Goal: Transaction & Acquisition: Purchase product/service

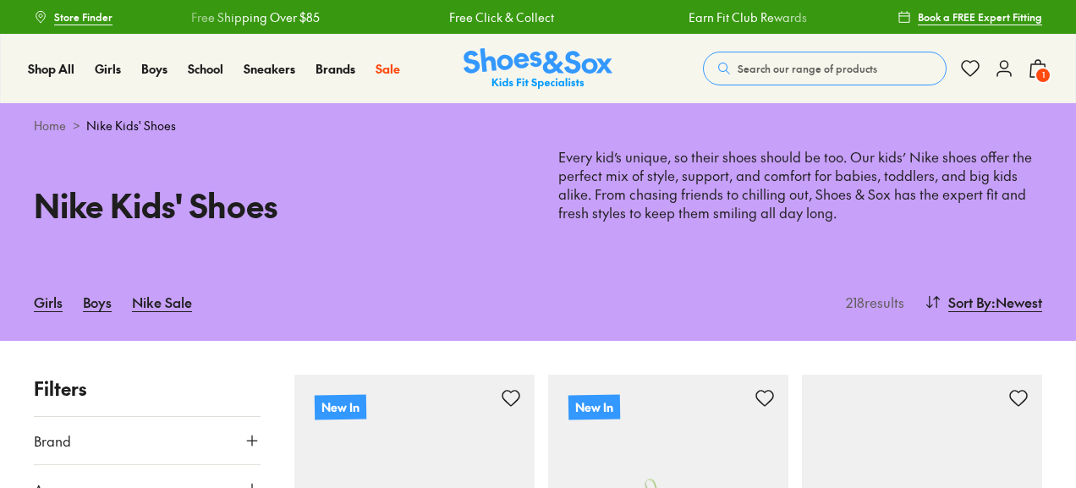
drag, startPoint x: 1082, startPoint y: 21, endPoint x: 1082, endPoint y: 43, distance: 22.0
click at [636, 270] on div "Girls Boys Nike Sale 218 results Sort By : Newest Sort Newest Name: A - Z Name:…" at bounding box center [538, 302] width 1076 height 78
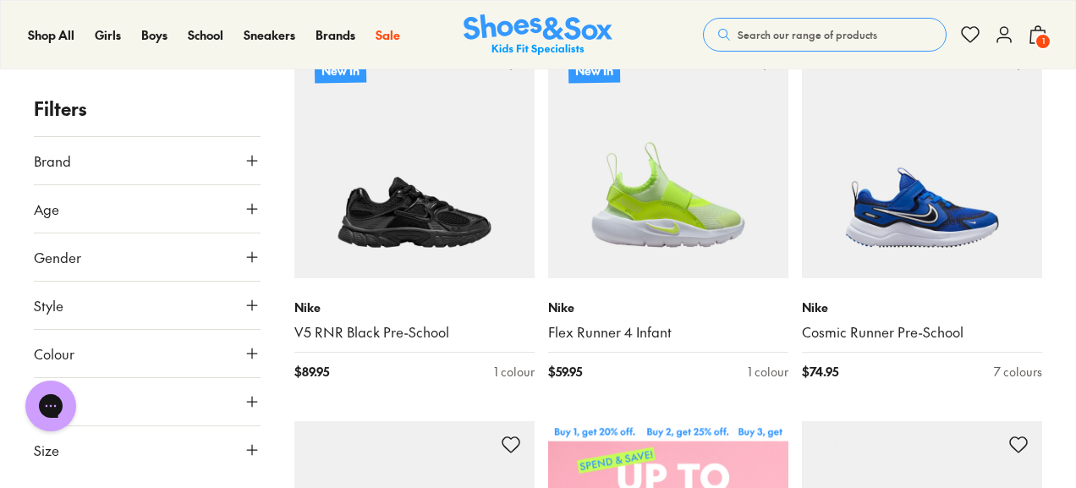
scroll to position [338, 0]
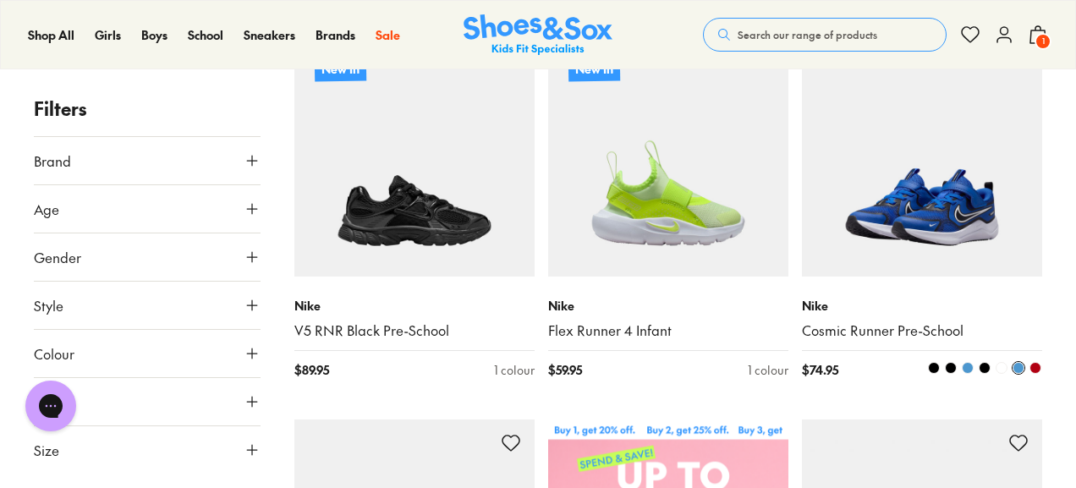
click at [953, 171] on img at bounding box center [922, 156] width 240 height 240
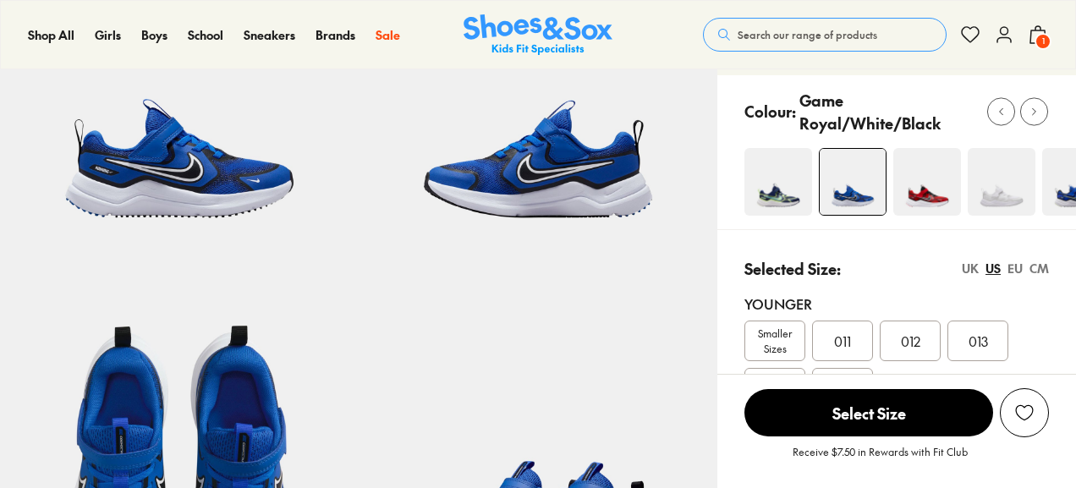
click at [763, 194] on img at bounding box center [778, 182] width 68 height 68
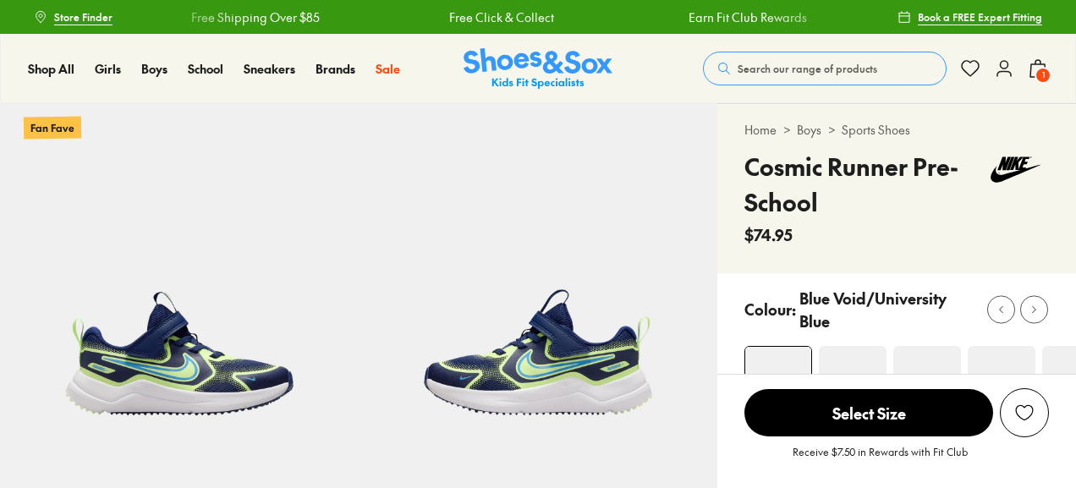
select select "*"
click at [850, 346] on img at bounding box center [853, 380] width 68 height 68
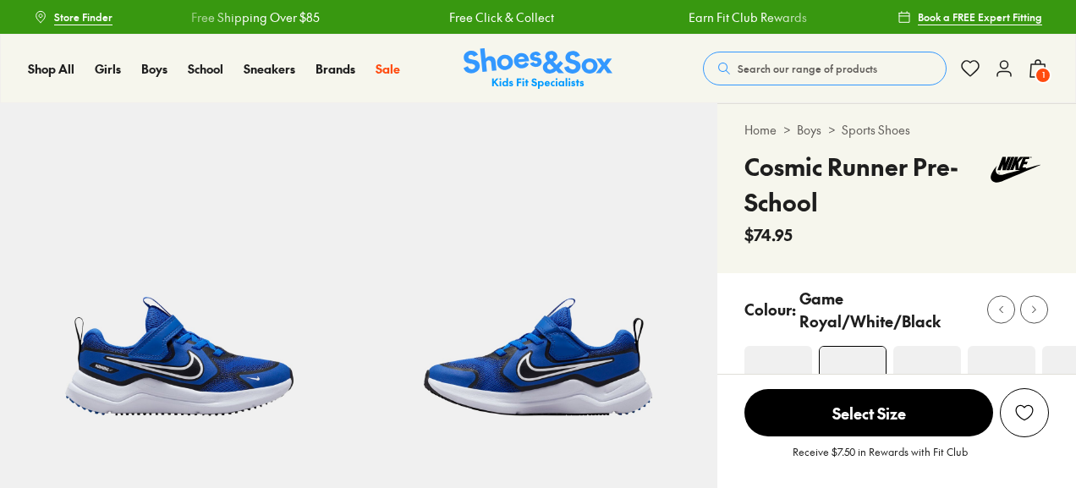
select select "*"
click at [931, 357] on img at bounding box center [927, 380] width 68 height 68
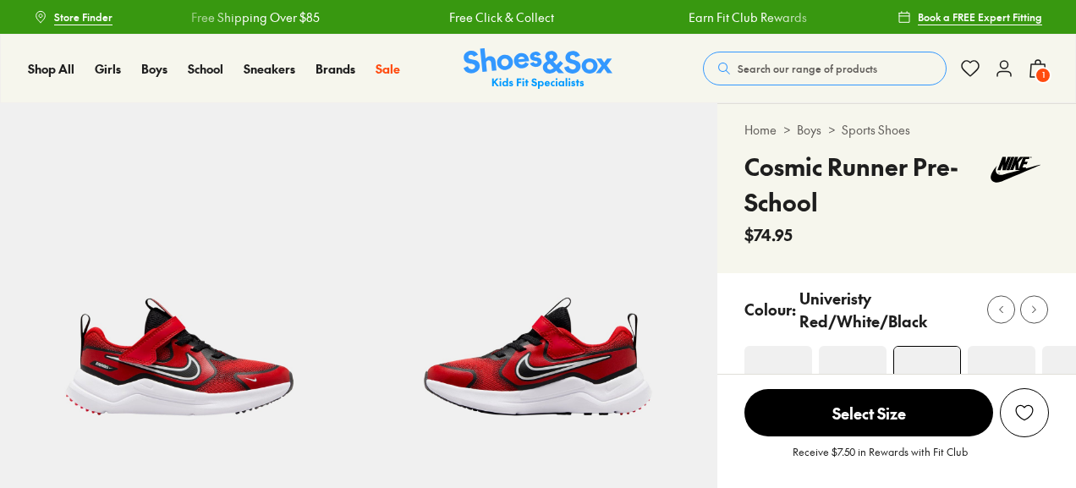
click at [996, 350] on img at bounding box center [1002, 380] width 68 height 68
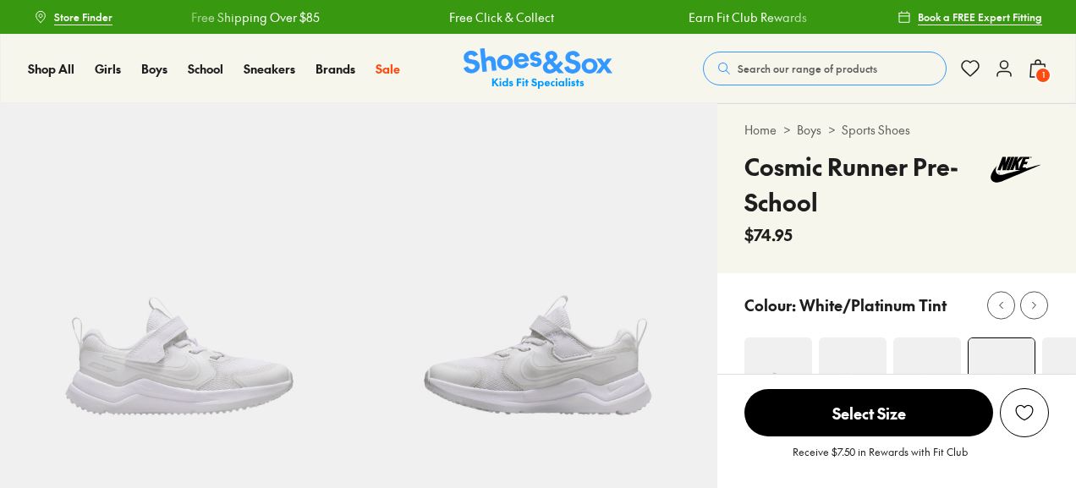
click at [1063, 354] on img at bounding box center [1076, 372] width 68 height 68
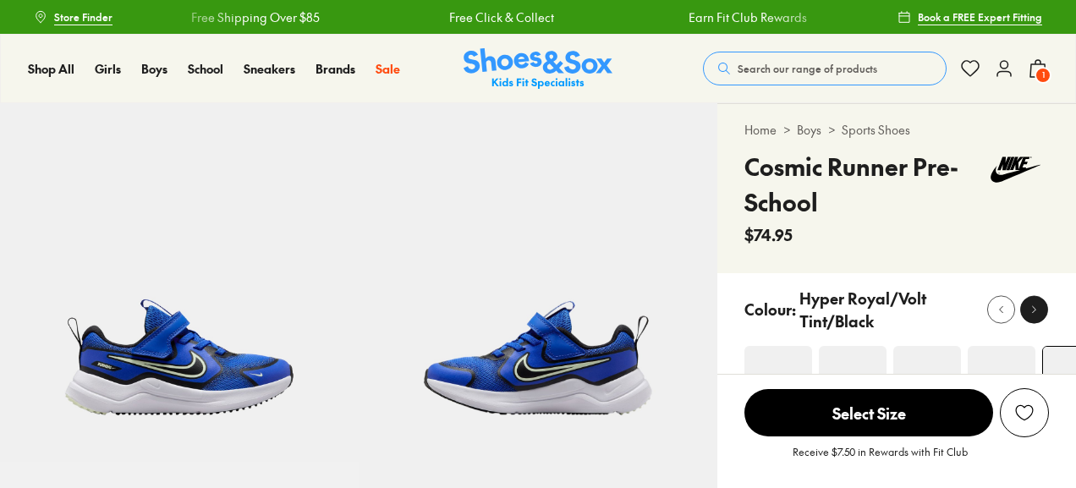
click at [1024, 310] on button at bounding box center [1034, 309] width 28 height 28
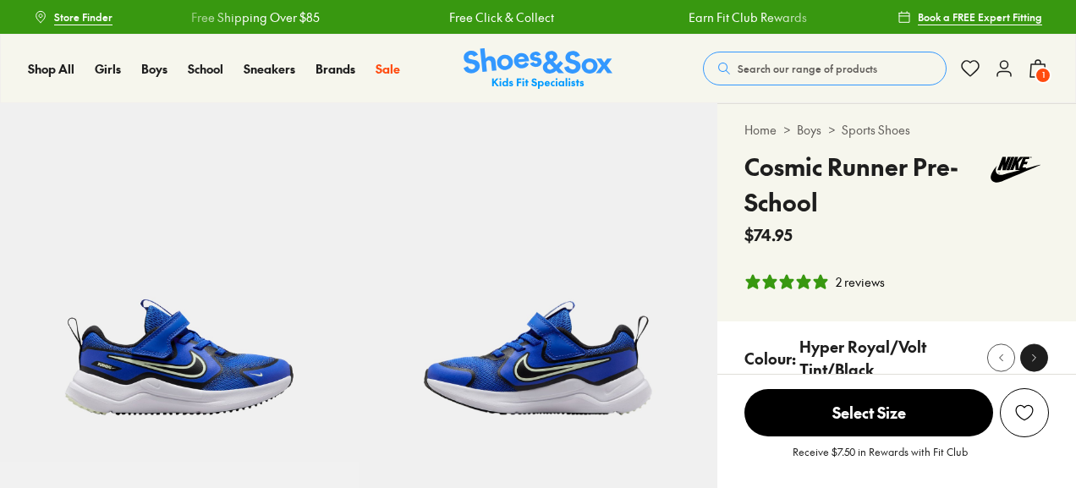
select select "*"
click at [1032, 357] on icon at bounding box center [1034, 358] width 13 height 13
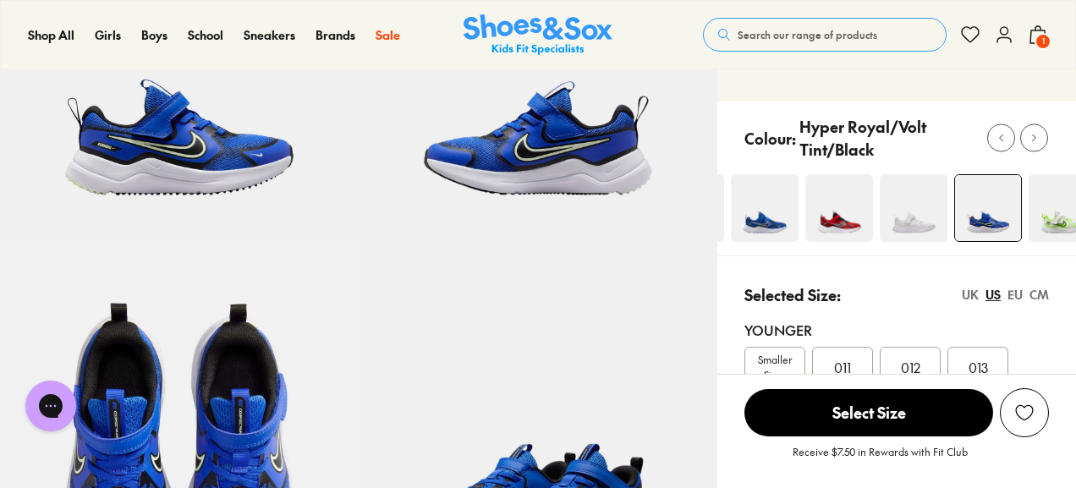
scroll to position [189, 0]
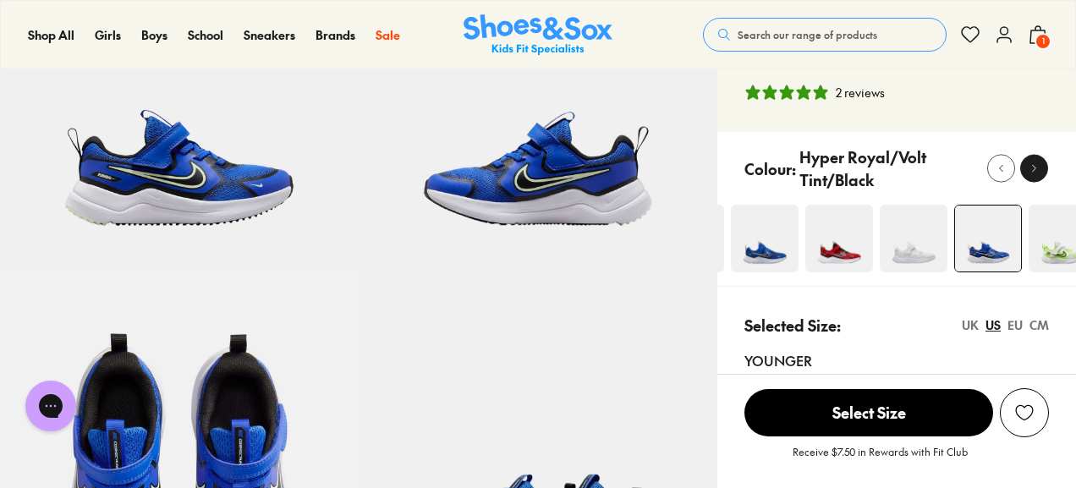
click at [1034, 163] on icon at bounding box center [1034, 168] width 13 height 13
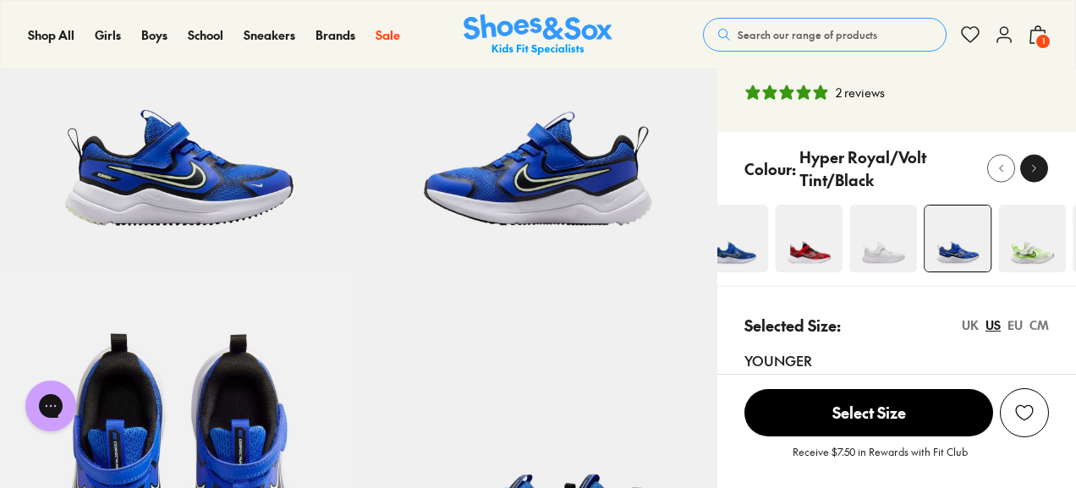
click at [1034, 165] on use at bounding box center [1034, 168] width 3 height 7
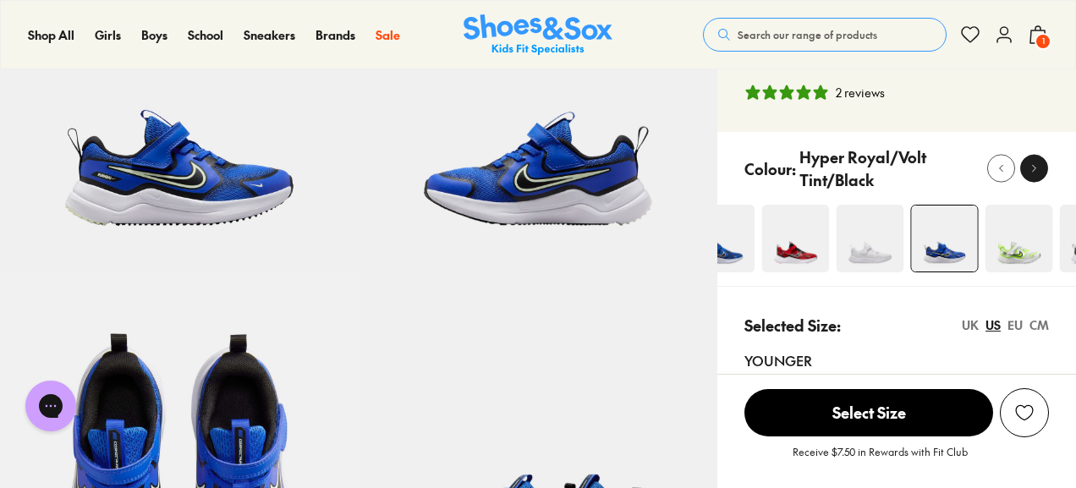
click at [1034, 165] on use at bounding box center [1034, 168] width 3 height 7
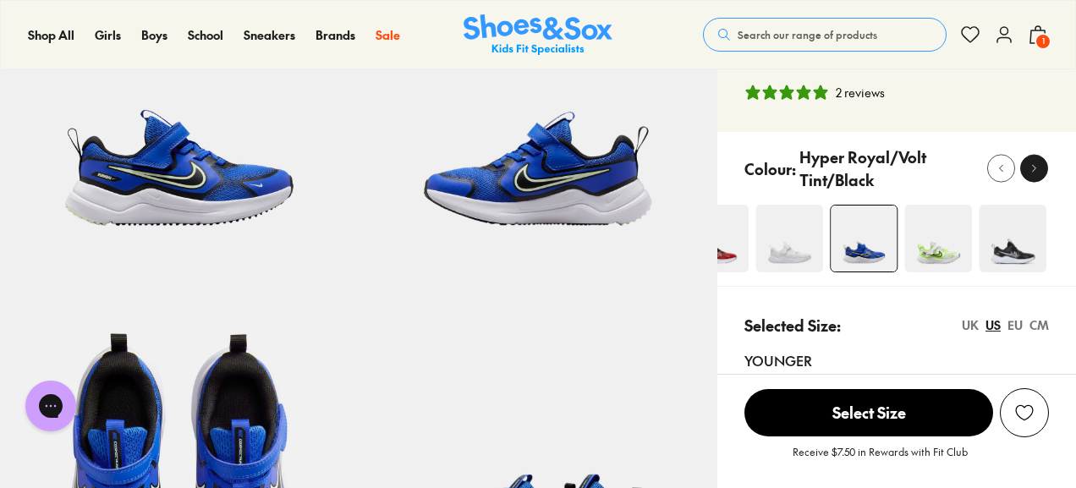
click at [1034, 165] on use at bounding box center [1034, 168] width 3 height 7
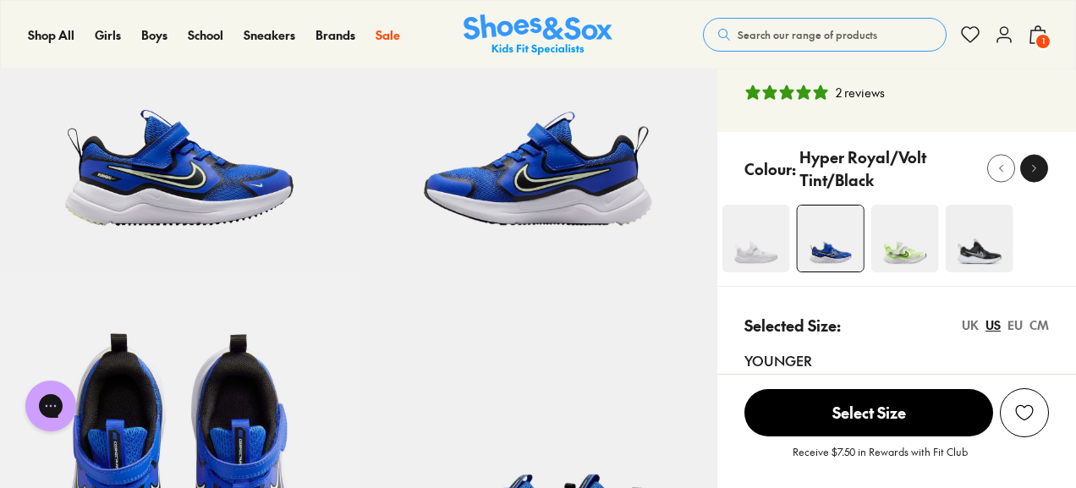
click at [1034, 165] on use at bounding box center [1034, 168] width 3 height 7
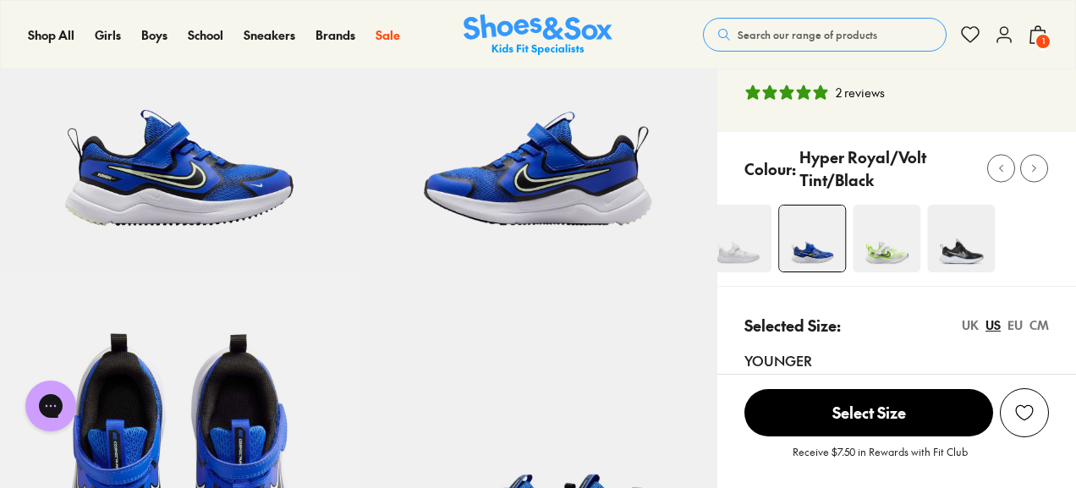
click at [900, 258] on img at bounding box center [887, 239] width 68 height 68
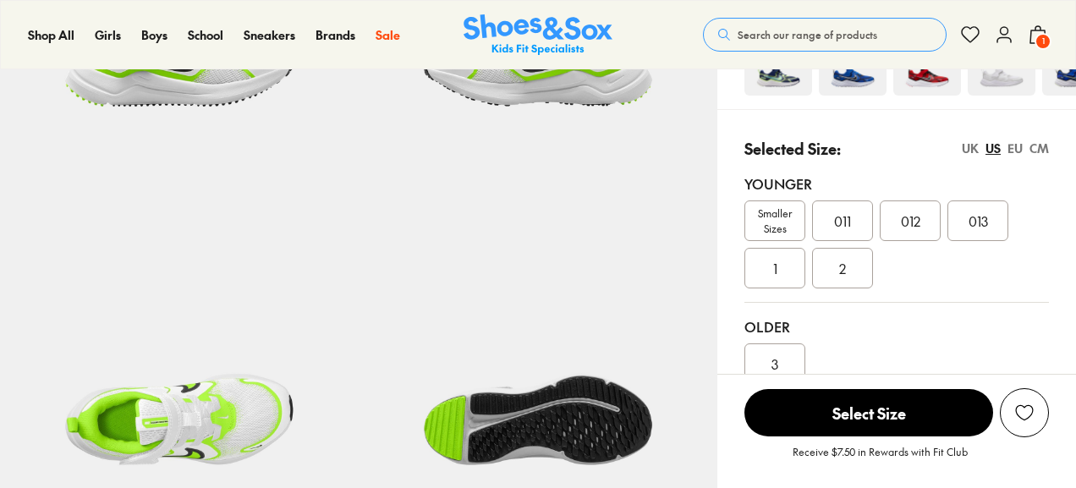
select select "*"
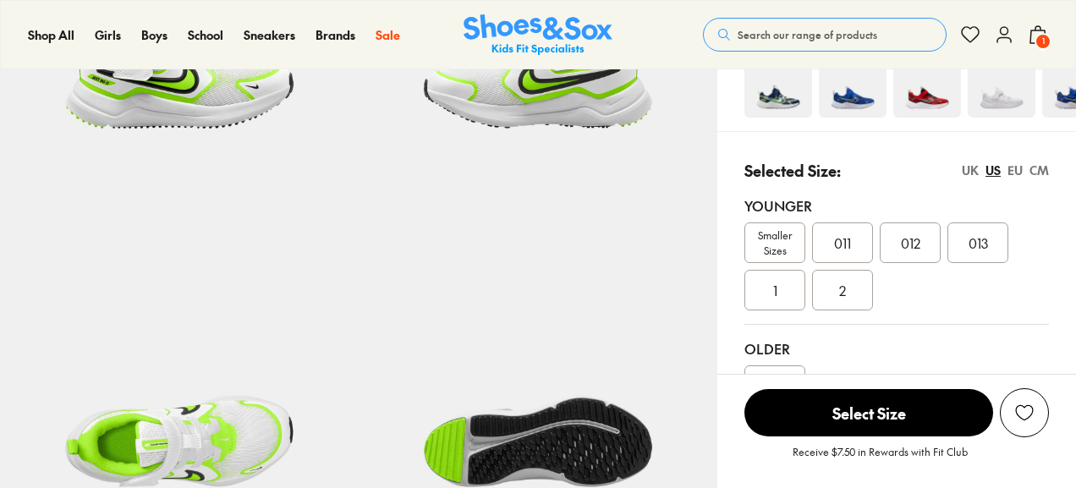
scroll to position [254, 0]
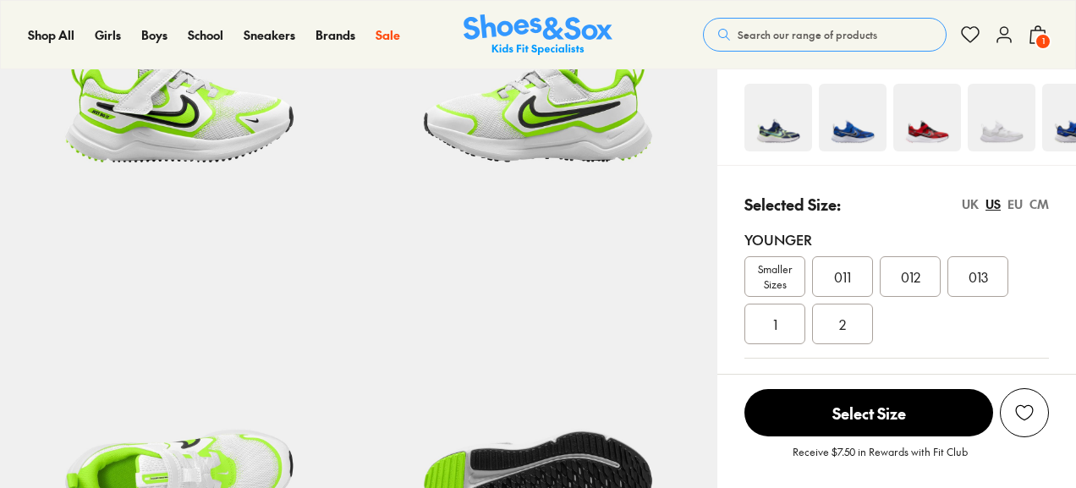
drag, startPoint x: 1082, startPoint y: 61, endPoint x: 1076, endPoint y: 94, distance: 33.5
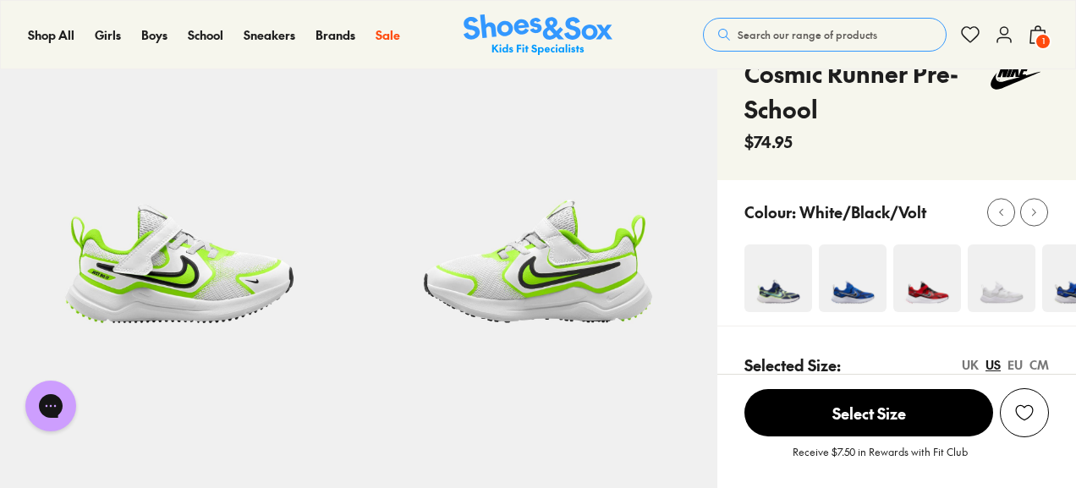
scroll to position [110, 0]
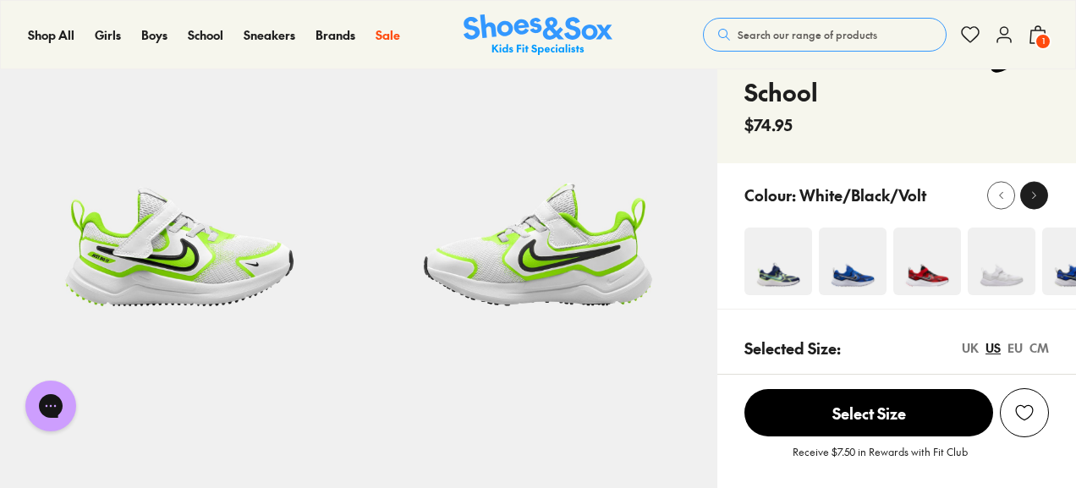
click at [1040, 195] on icon at bounding box center [1034, 195] width 13 height 13
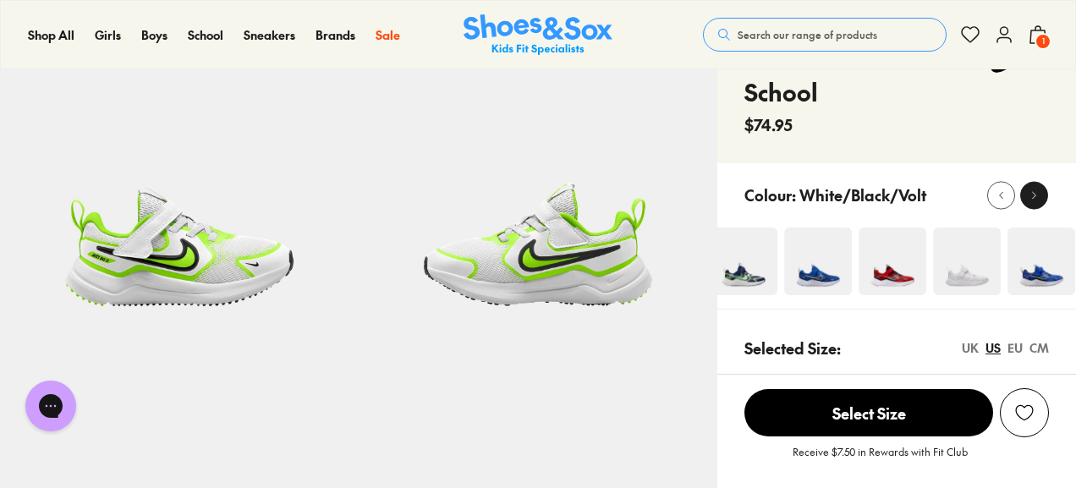
click at [1040, 195] on icon at bounding box center [1034, 195] width 13 height 13
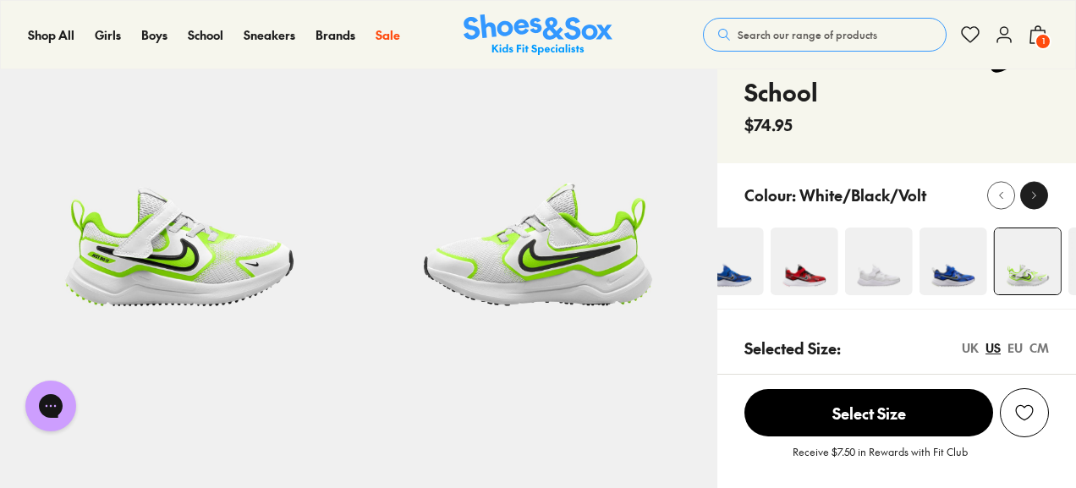
click at [1040, 195] on icon at bounding box center [1034, 195] width 13 height 13
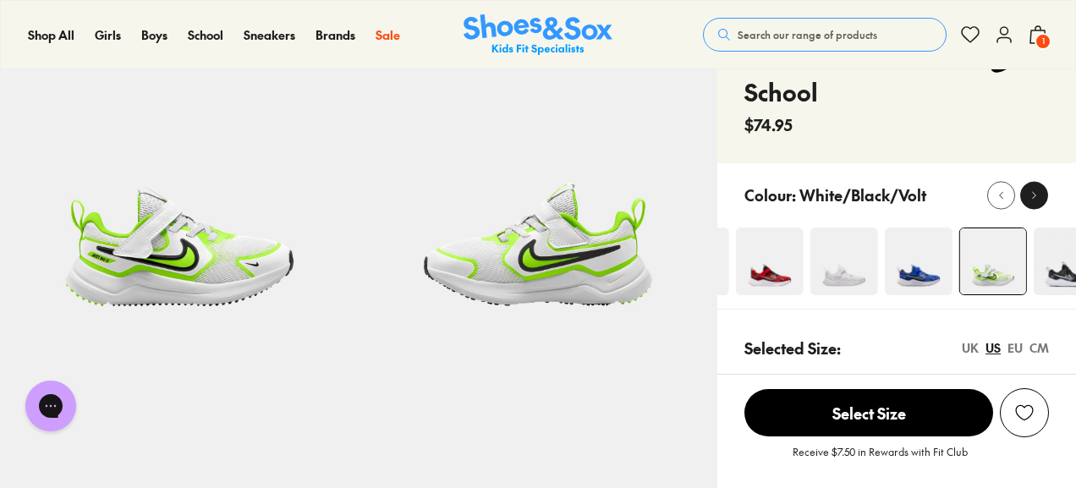
click at [1040, 195] on icon at bounding box center [1034, 195] width 13 height 13
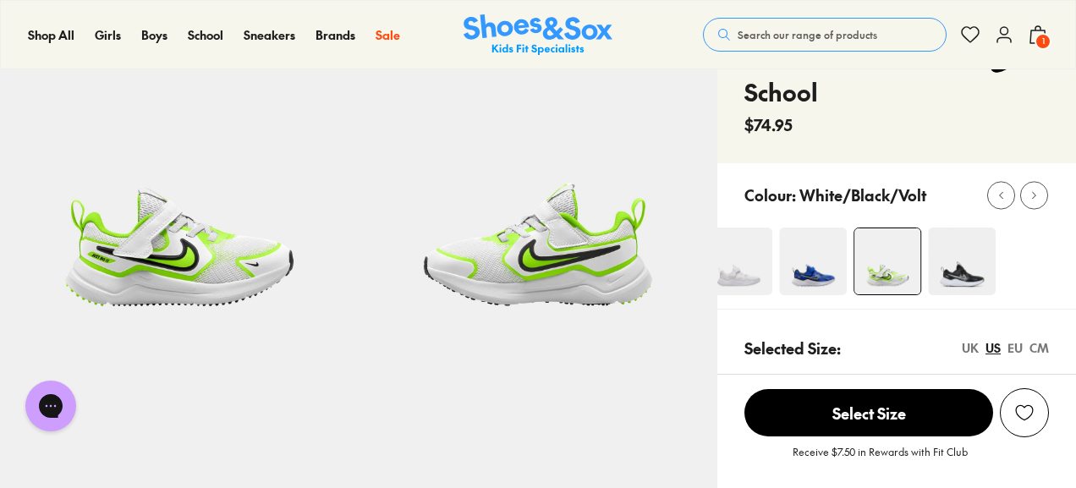
click at [985, 278] on img at bounding box center [962, 262] width 68 height 68
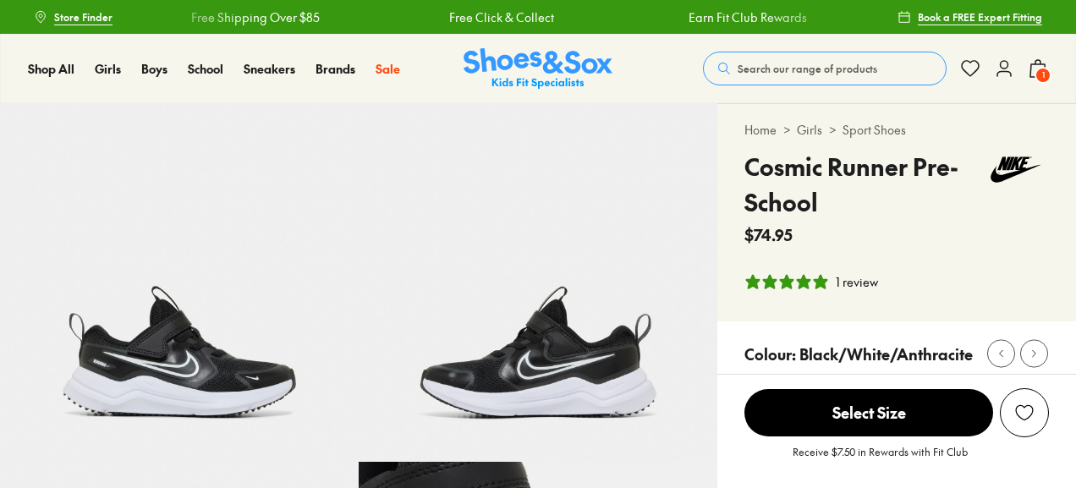
select select "*"
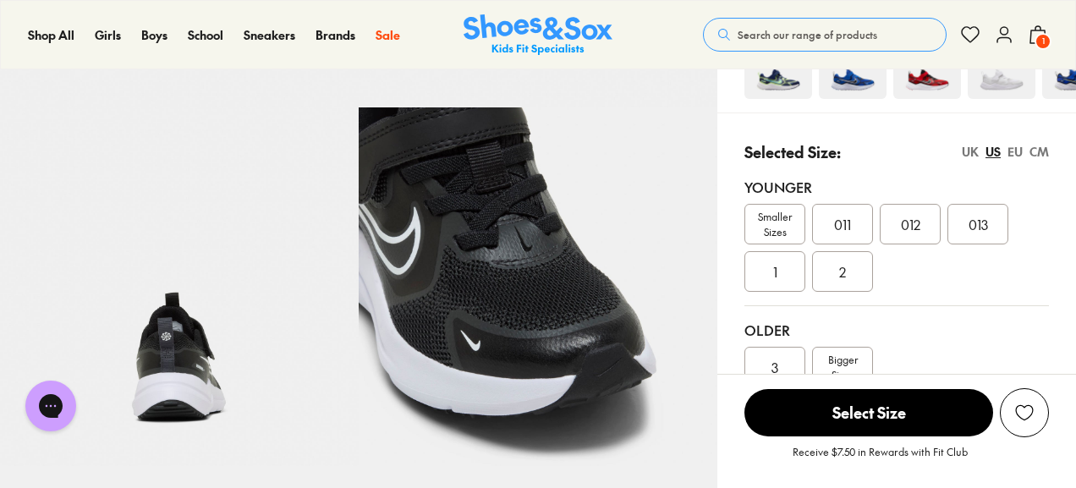
scroll to position [270, 0]
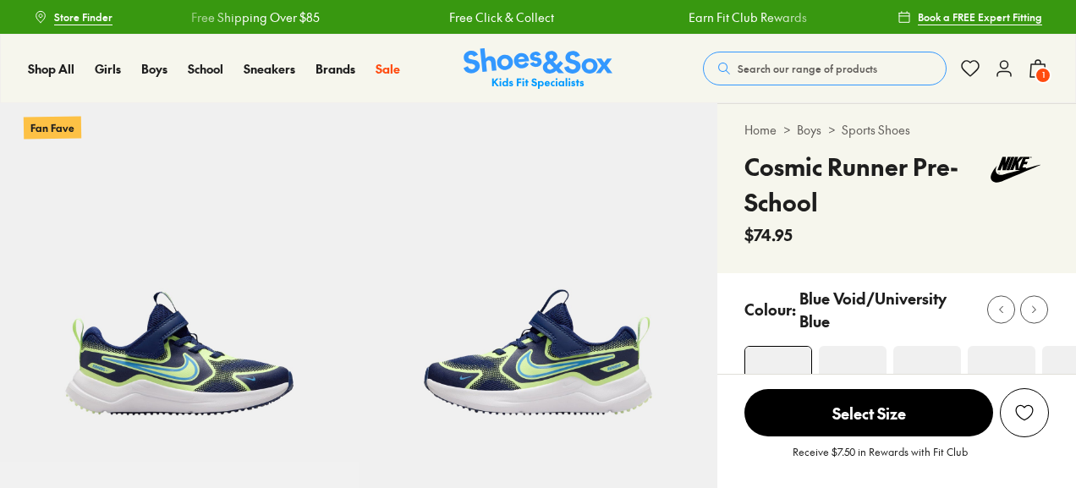
select select "*"
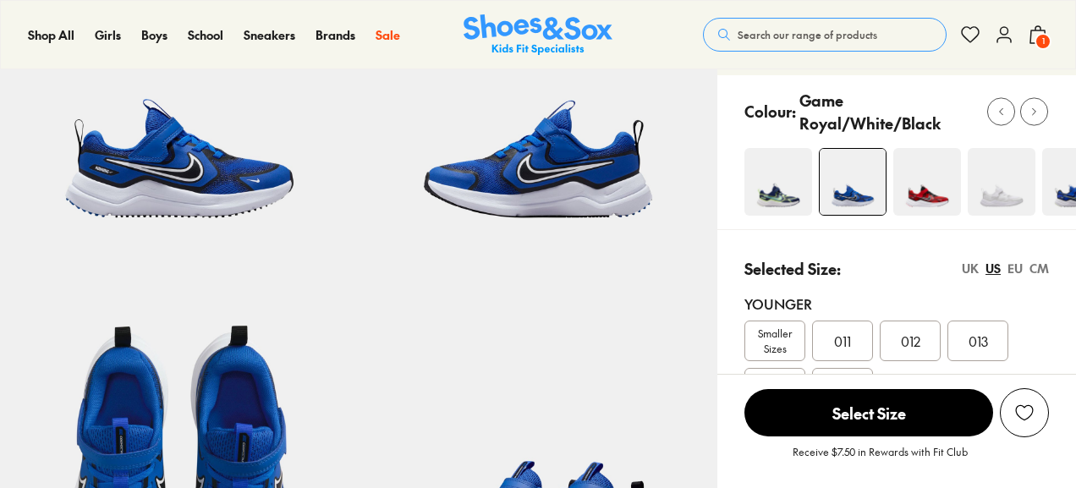
select select "*"
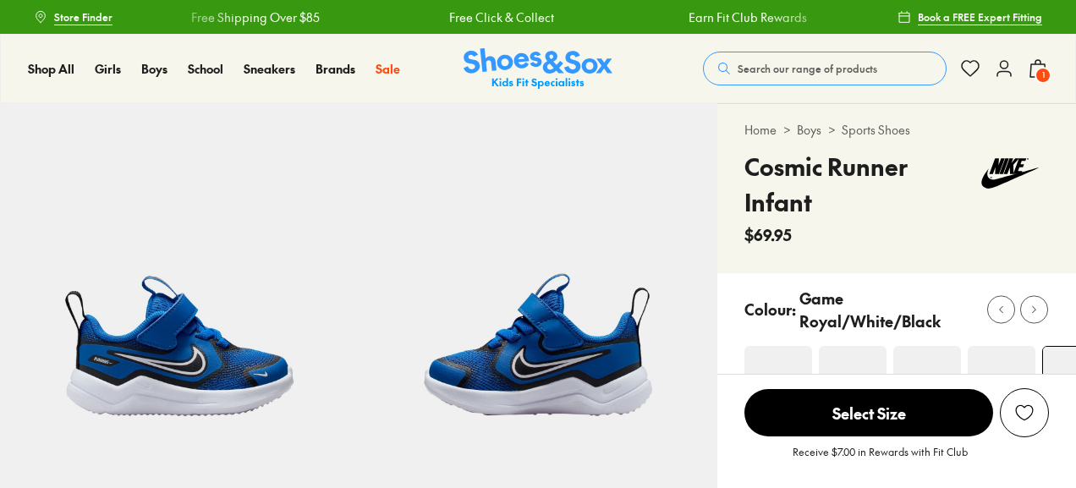
select select "*"
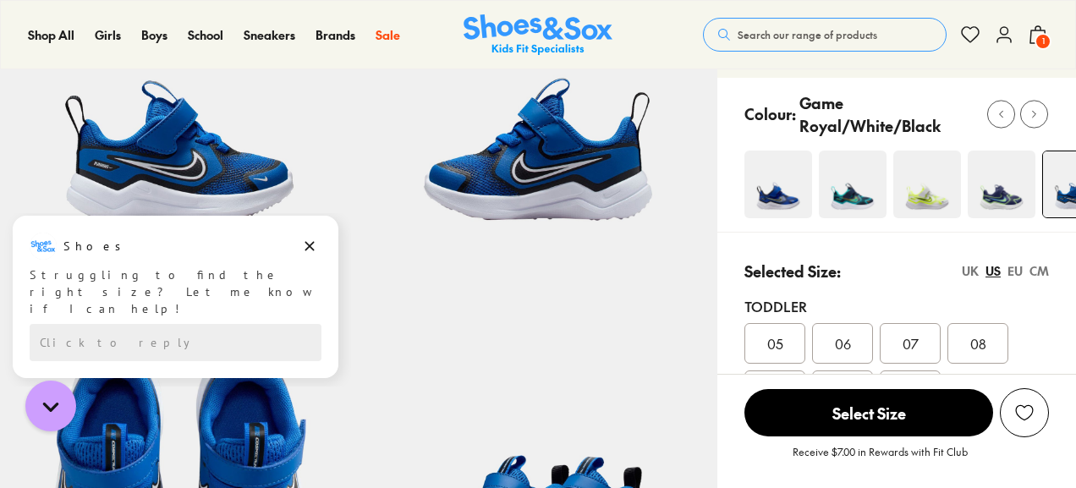
scroll to position [191, 0]
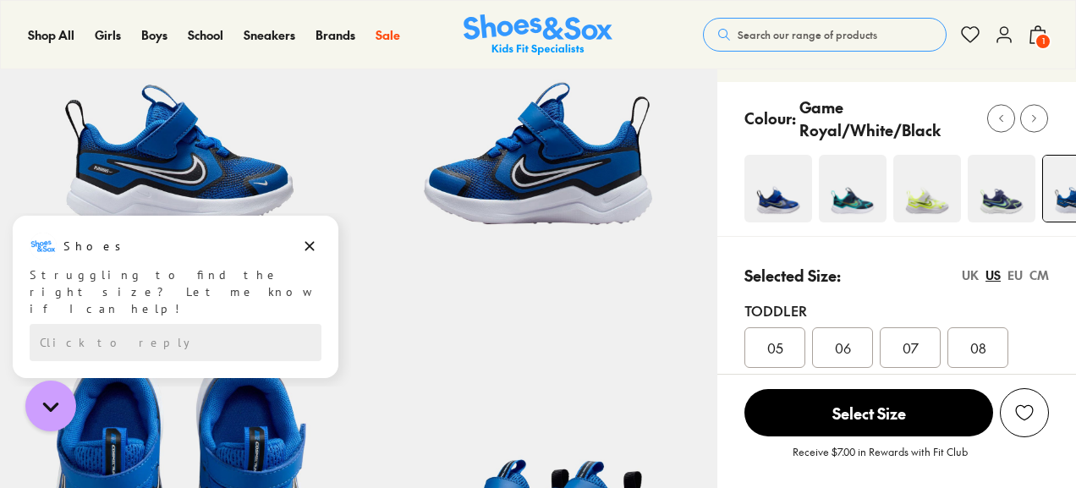
click at [861, 189] on img at bounding box center [853, 189] width 68 height 68
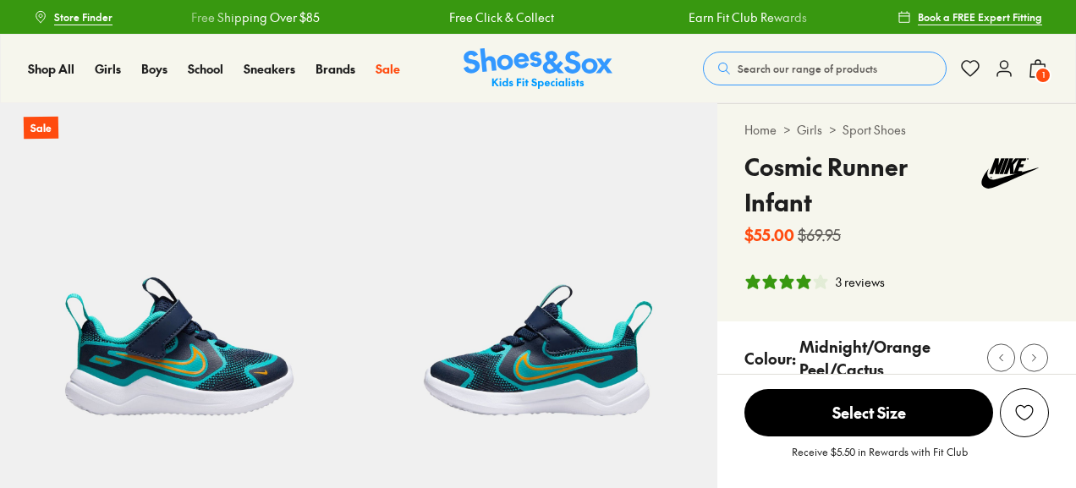
select select "*"
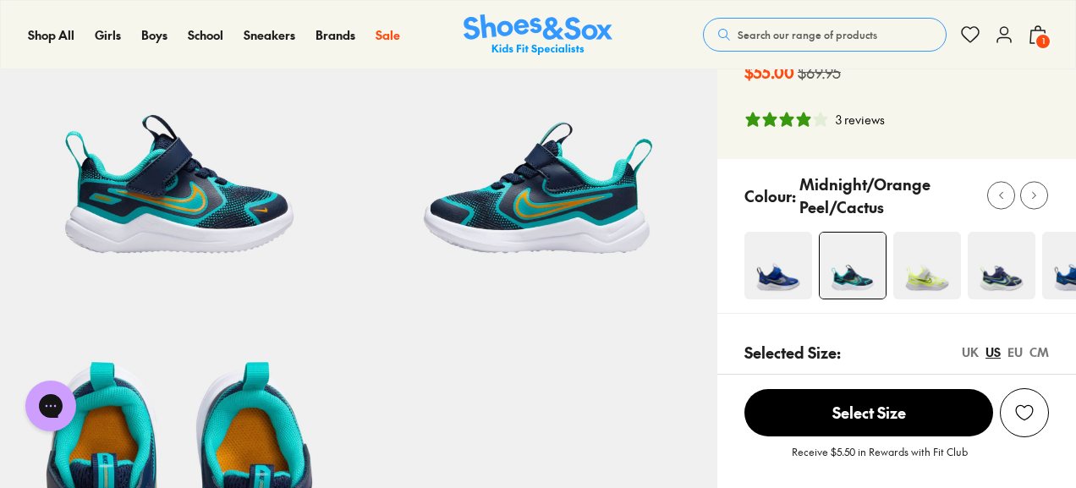
scroll to position [179, 0]
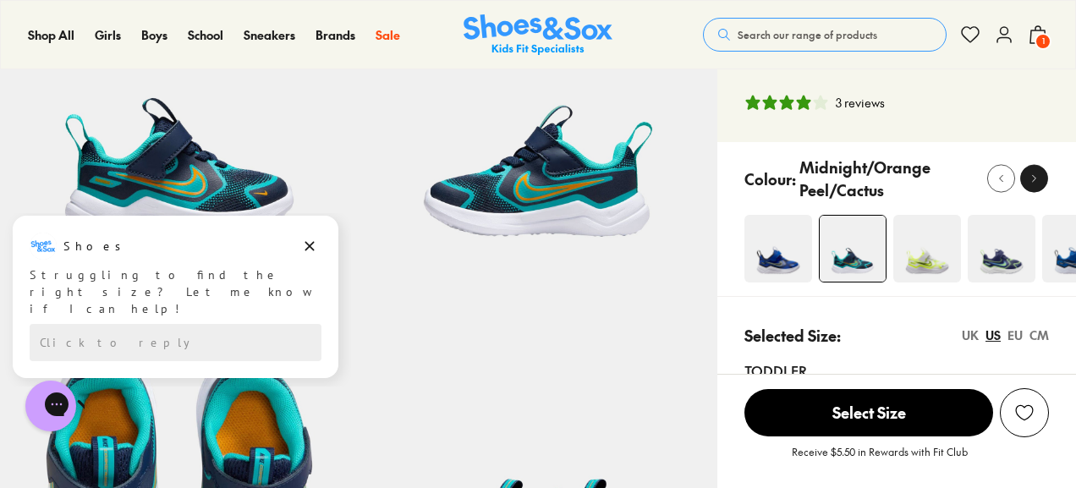
click at [1041, 172] on div at bounding box center [1034, 179] width 18 height 18
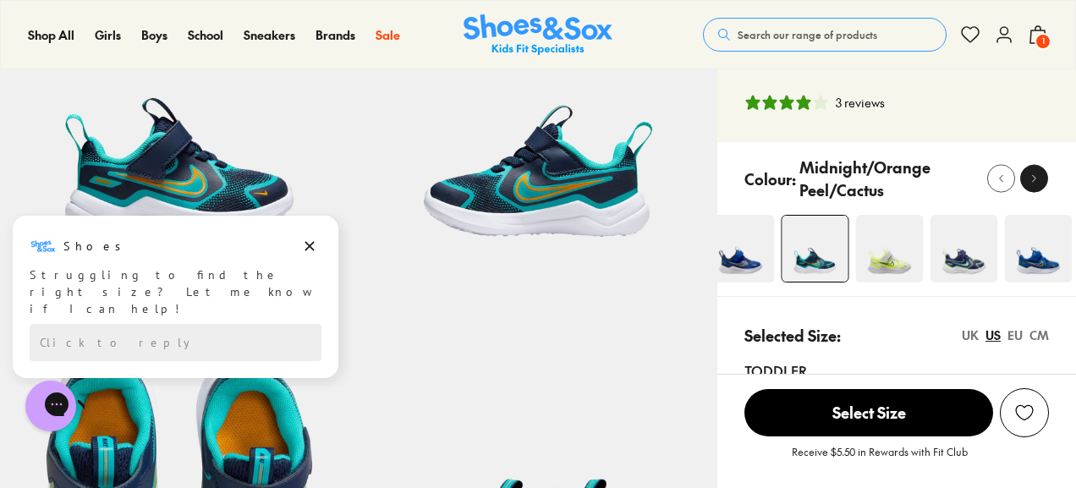
click at [1045, 177] on button at bounding box center [1034, 179] width 28 height 28
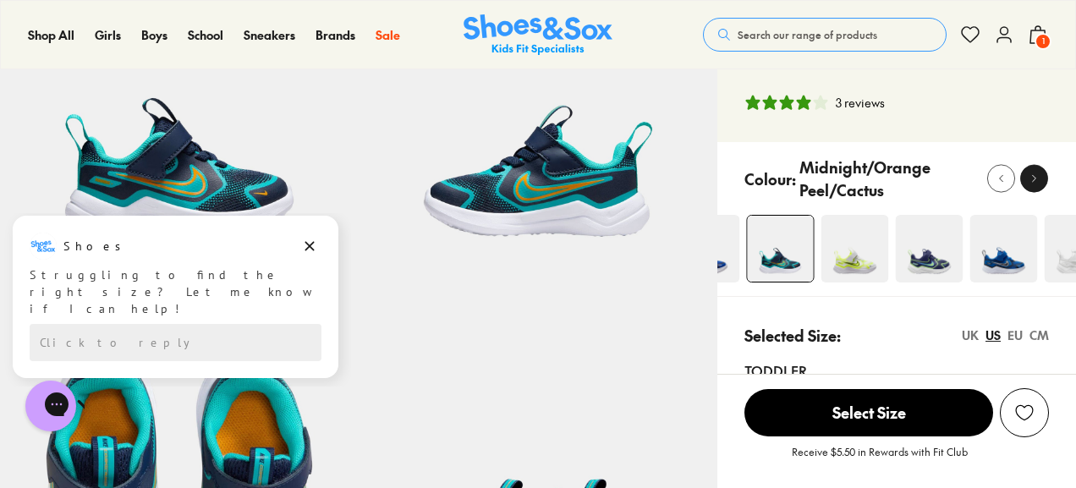
click at [1045, 177] on button at bounding box center [1034, 179] width 28 height 28
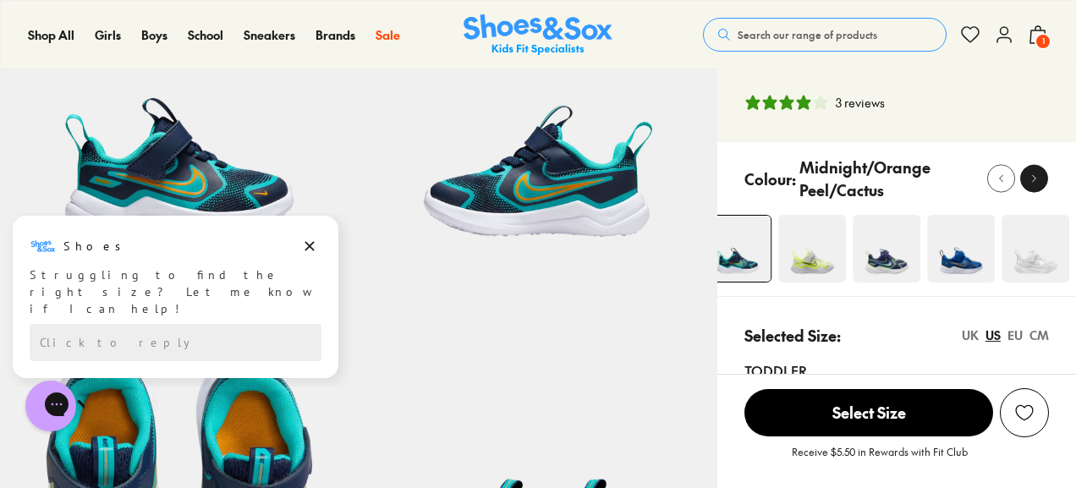
click at [1045, 177] on button at bounding box center [1034, 179] width 28 height 28
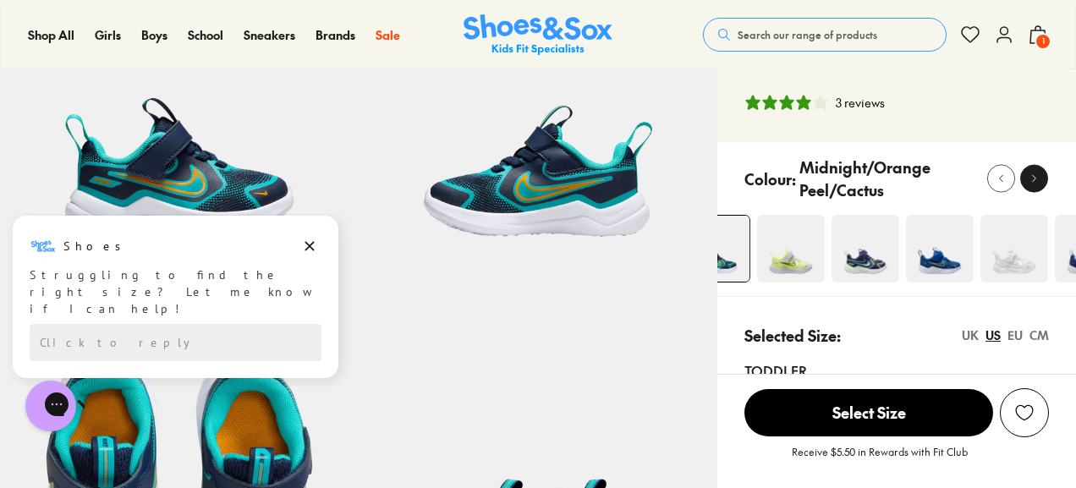
click at [1045, 177] on button at bounding box center [1034, 179] width 28 height 28
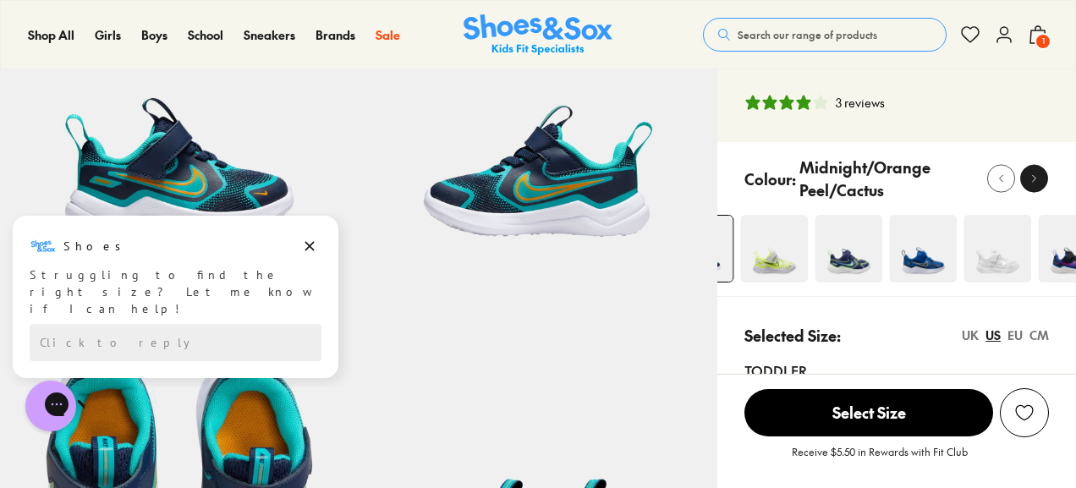
click at [1045, 177] on button at bounding box center [1034, 179] width 28 height 28
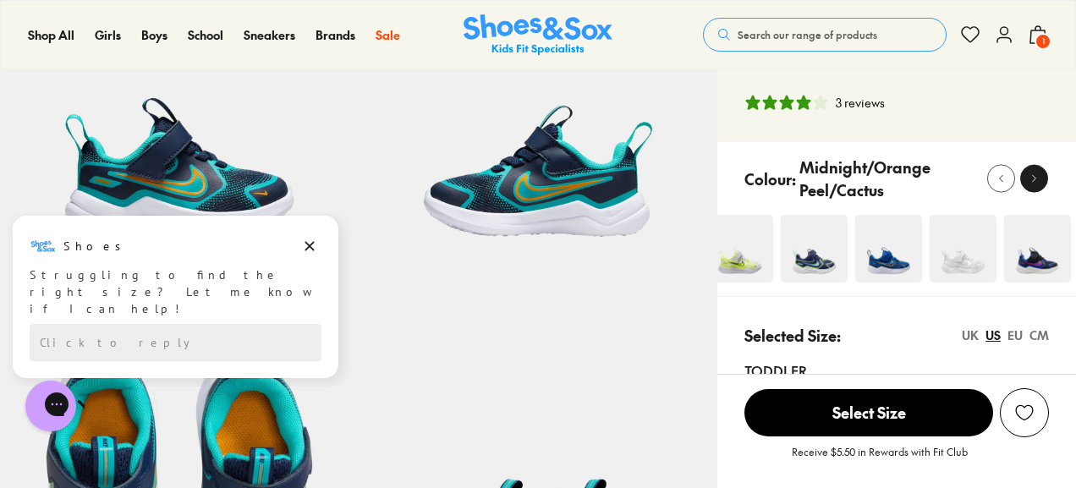
click at [1045, 177] on button at bounding box center [1034, 179] width 28 height 28
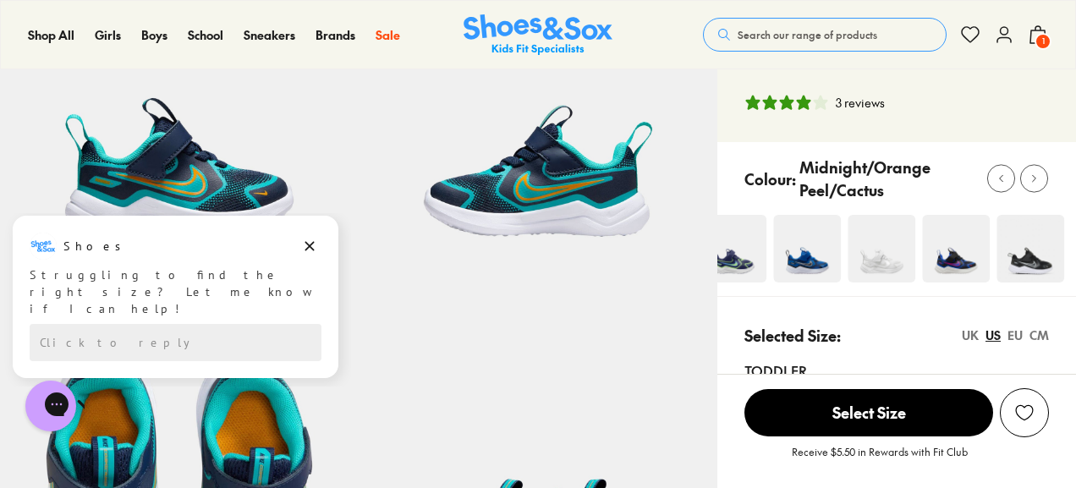
click at [784, 262] on img at bounding box center [807, 249] width 68 height 68
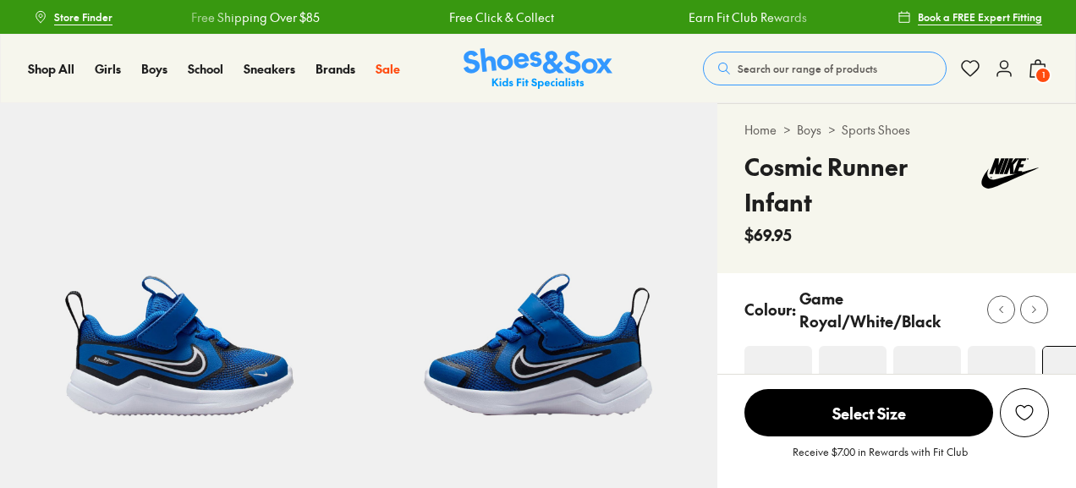
select select "*"
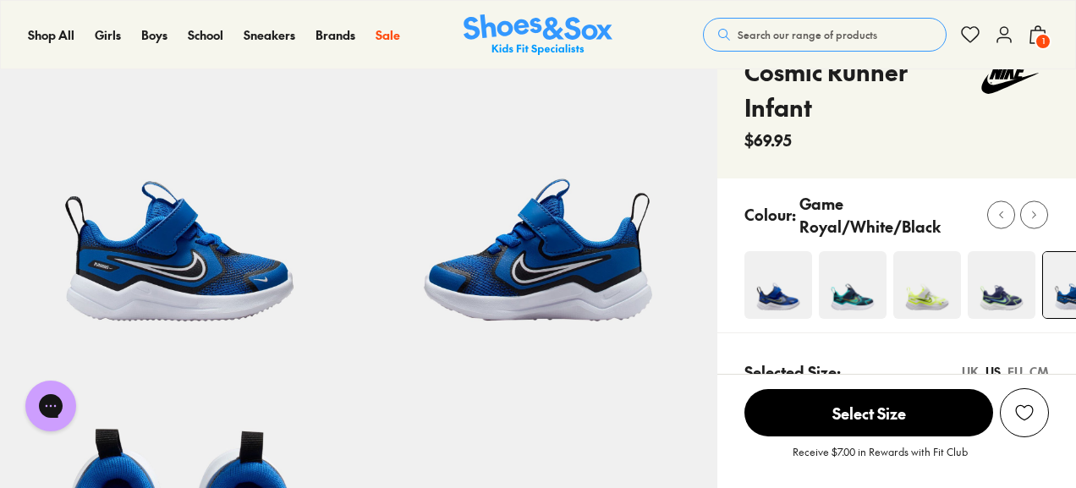
scroll to position [102, 0]
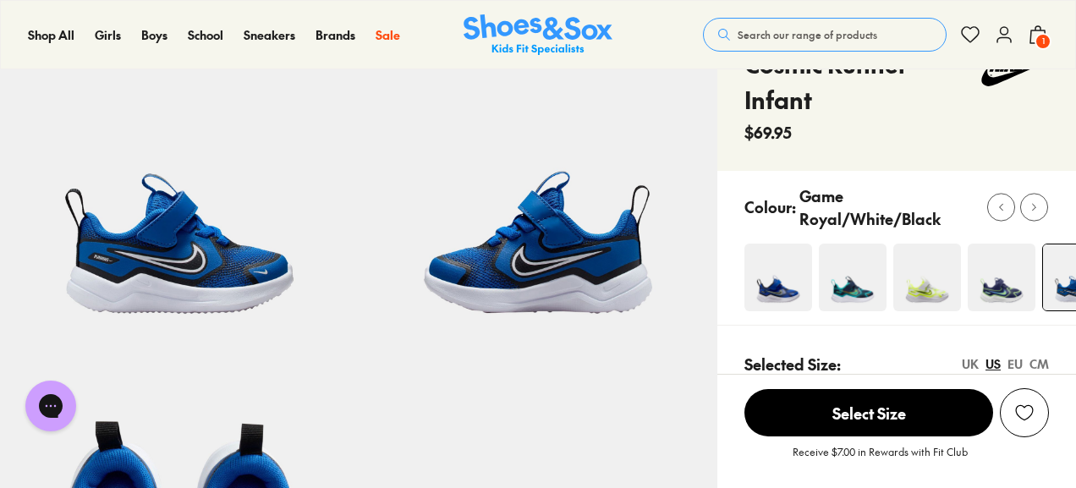
click at [776, 288] on img at bounding box center [778, 278] width 68 height 68
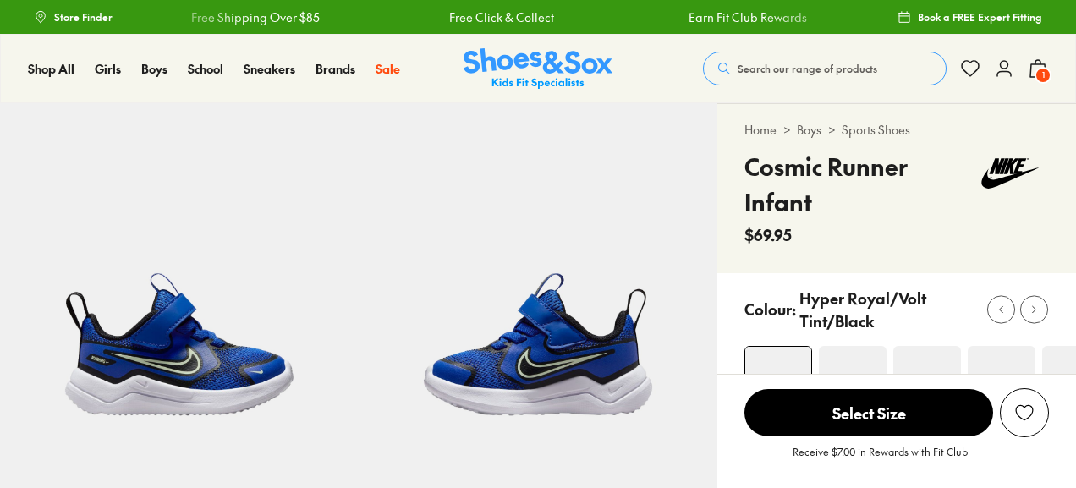
select select "*"
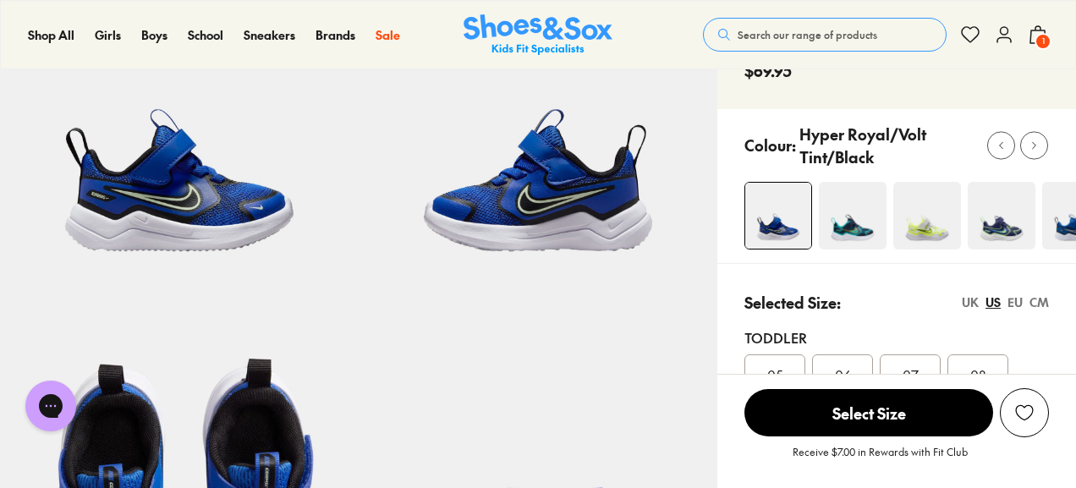
scroll to position [173, 0]
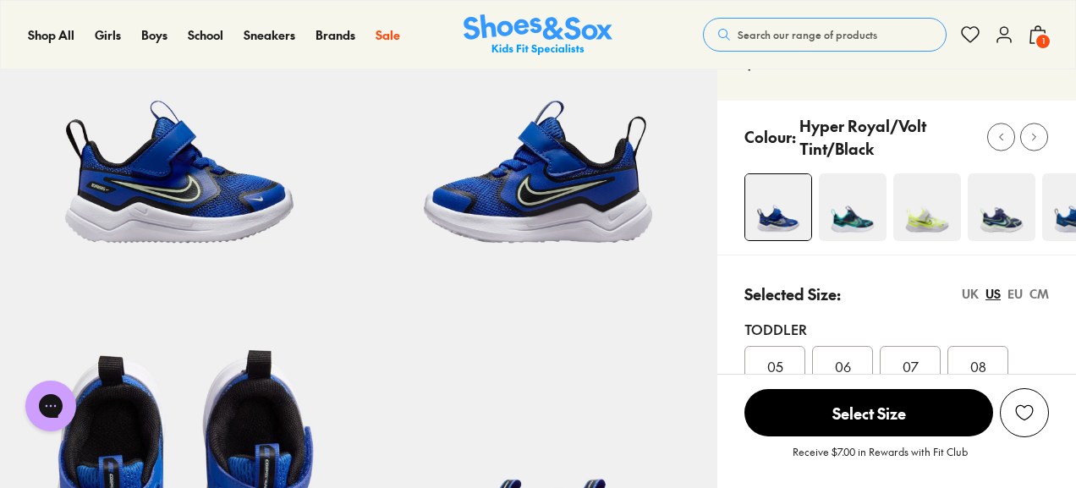
click at [1054, 207] on img at bounding box center [1076, 207] width 68 height 68
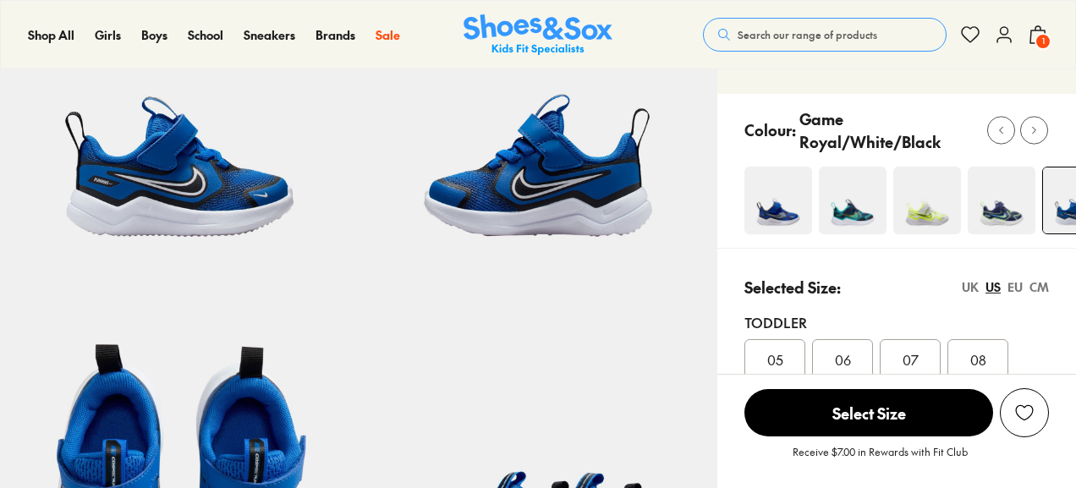
select select "*"
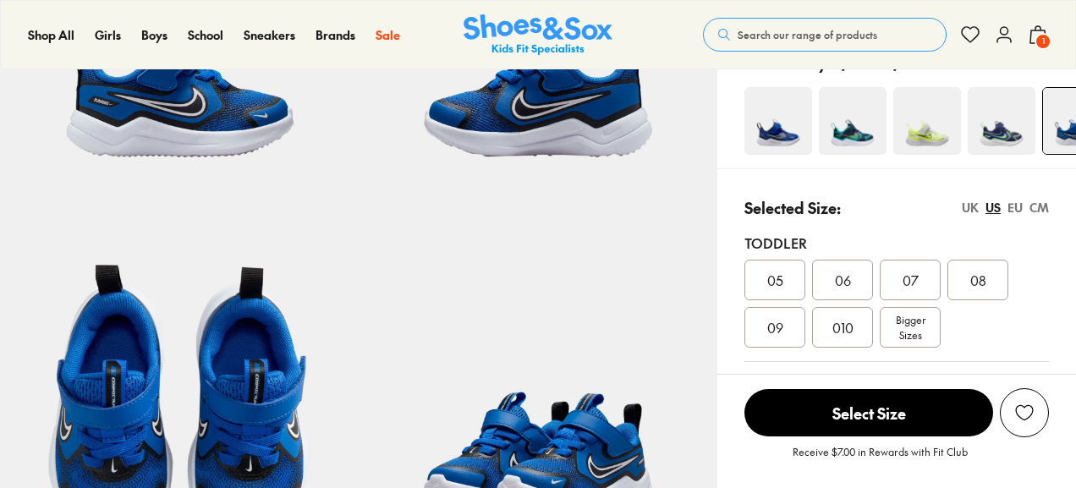
drag, startPoint x: 1082, startPoint y: 57, endPoint x: 1082, endPoint y: 99, distance: 42.3
click at [780, 317] on span "09" at bounding box center [775, 327] width 16 height 20
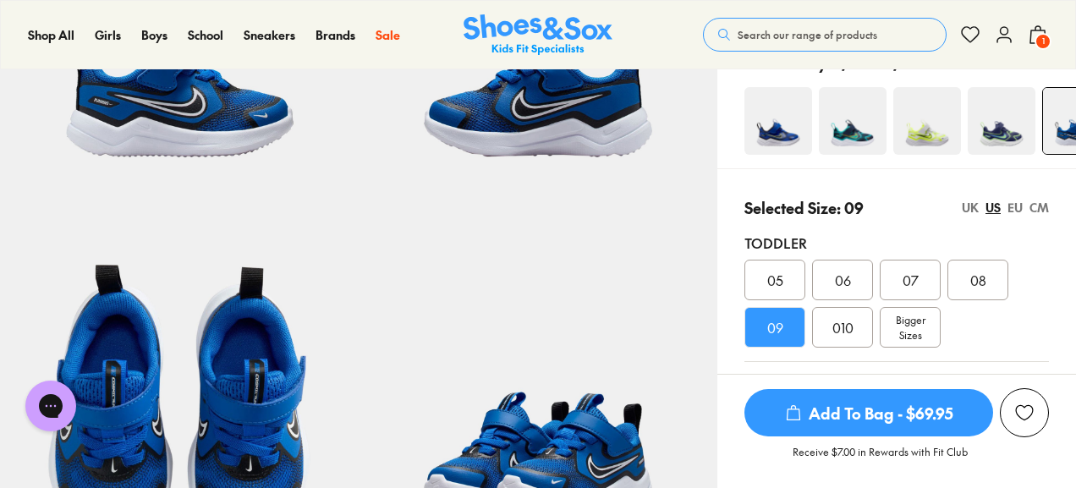
click at [879, 417] on span "Add To Bag - $69.95" at bounding box center [868, 412] width 249 height 47
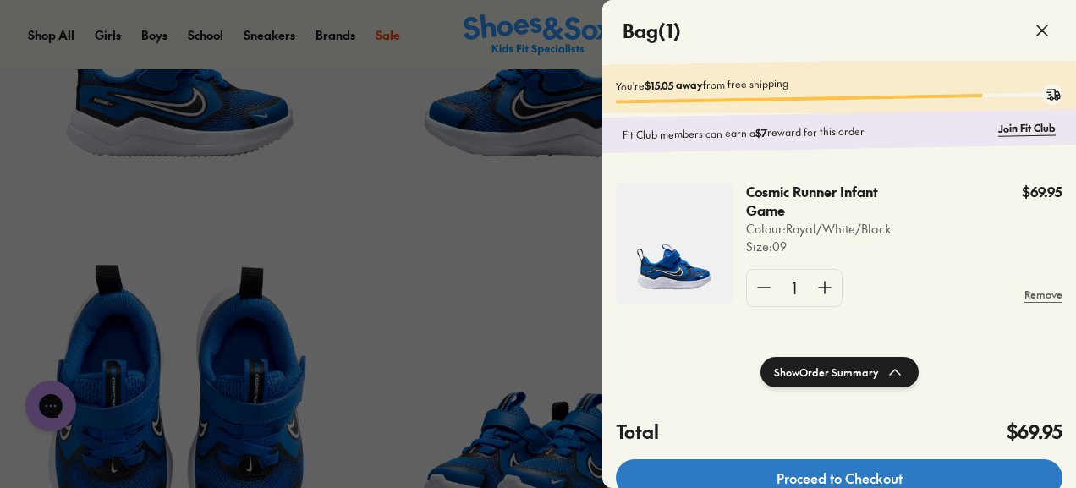
click at [888, 476] on link "Proceed to Checkout" at bounding box center [839, 477] width 447 height 37
